Goal: Task Accomplishment & Management: Use online tool/utility

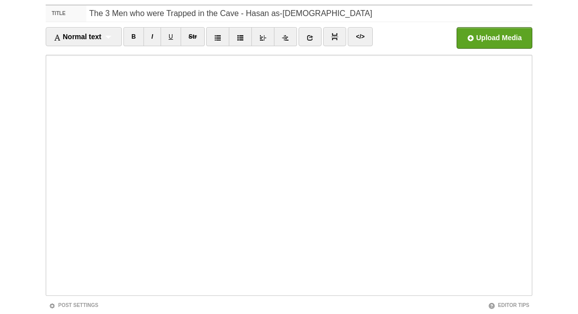
scroll to position [125, 0]
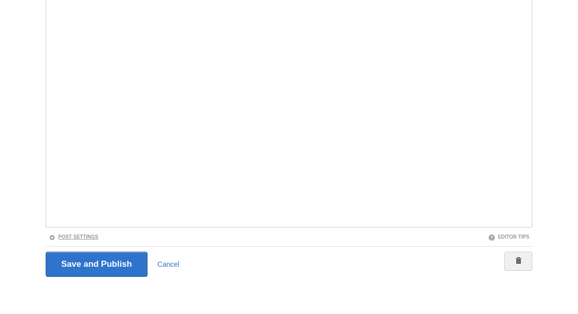
click at [91, 237] on link "Post Settings" at bounding box center [74, 237] width 50 height 6
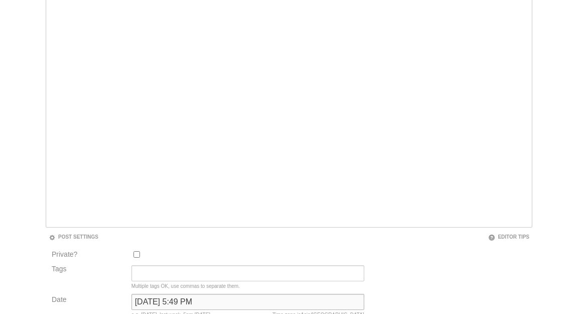
click at [167, 301] on input "[DATE] 5:49 PM" at bounding box center [247, 302] width 233 height 16
type input "b"
type input "now"
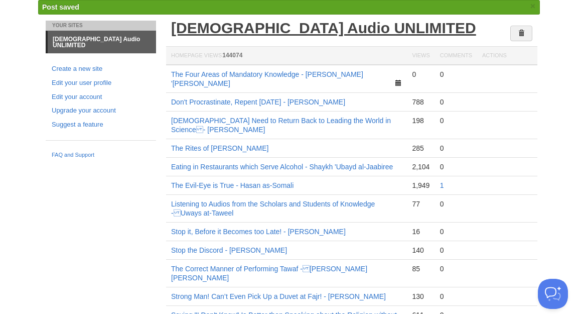
click at [237, 30] on link "[DEMOGRAPHIC_DATA] Audio UNLIMITED" at bounding box center [323, 28] width 305 height 17
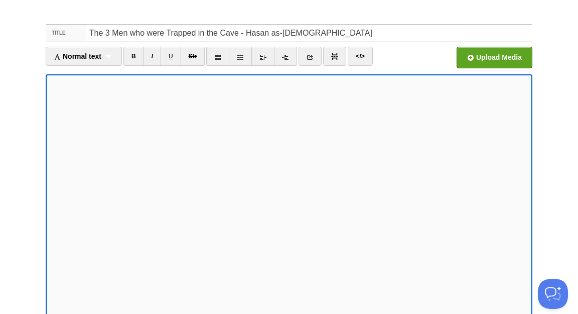
scroll to position [125, 0]
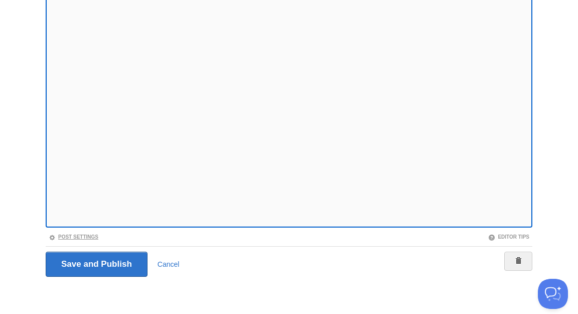
click at [94, 235] on link "Post Settings" at bounding box center [74, 237] width 50 height 6
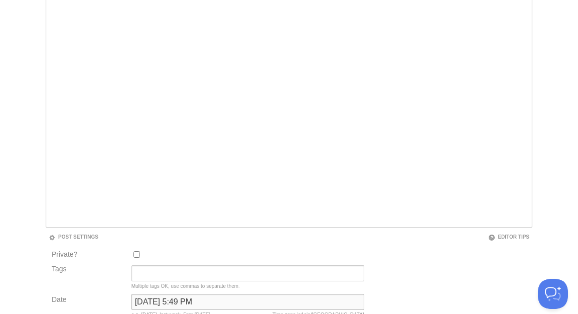
click at [186, 305] on input "[DATE] 5:49 PM" at bounding box center [247, 302] width 233 height 16
type input "b"
type input "now"
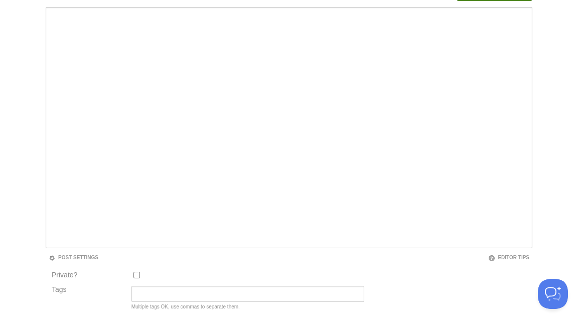
scroll to position [52, 0]
